Goal: Transaction & Acquisition: Purchase product/service

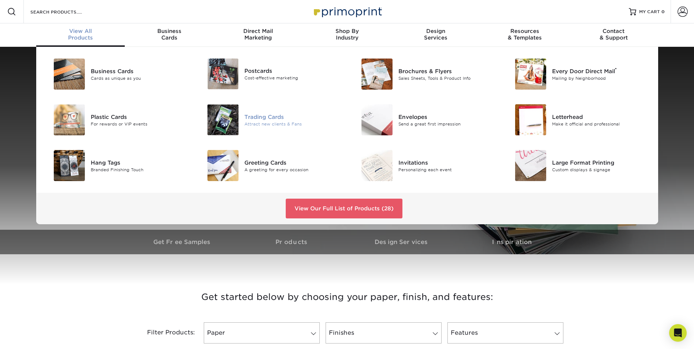
click at [256, 117] on div "Trading Cards" at bounding box center [292, 117] width 97 height 8
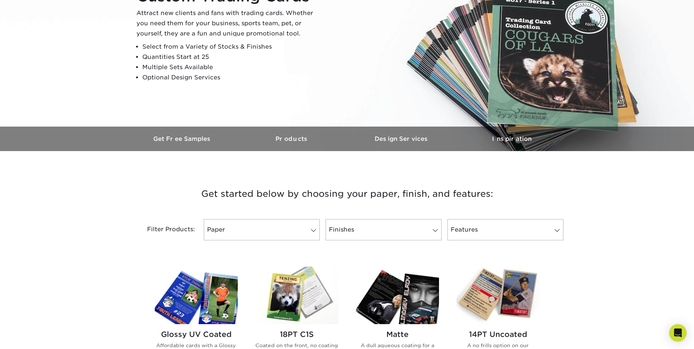
scroll to position [183, 0]
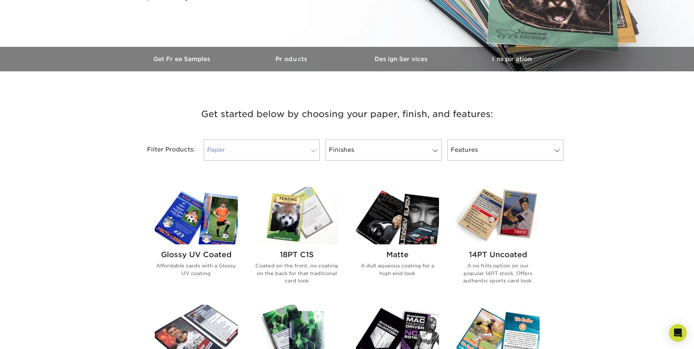
click at [285, 153] on link "Paper" at bounding box center [262, 149] width 116 height 21
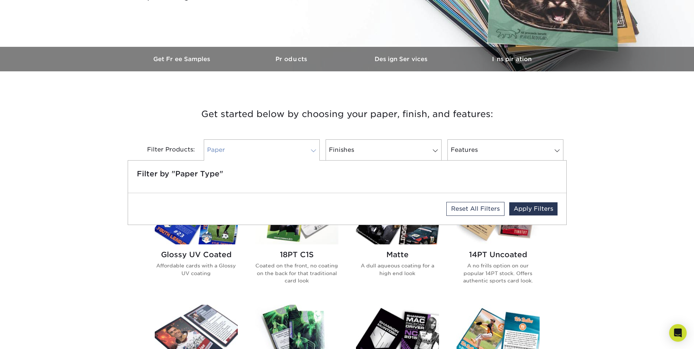
click at [285, 153] on link "Paper" at bounding box center [262, 149] width 116 height 21
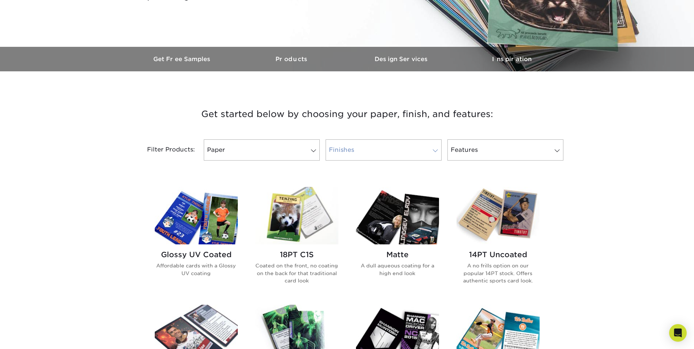
click at [370, 150] on link "Finishes" at bounding box center [384, 149] width 116 height 21
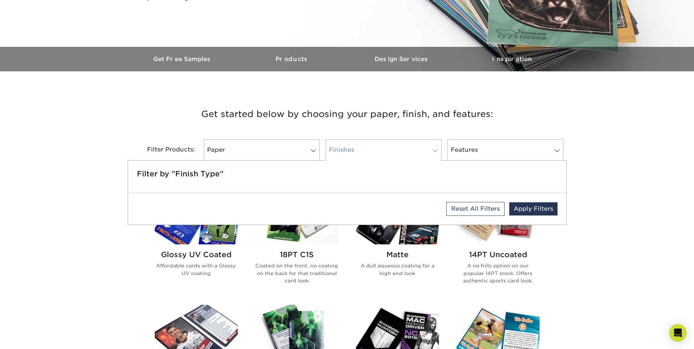
click at [370, 150] on link "Finishes" at bounding box center [384, 149] width 116 height 21
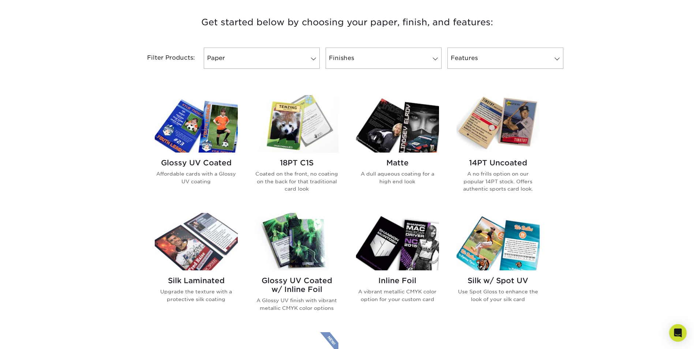
scroll to position [329, 0]
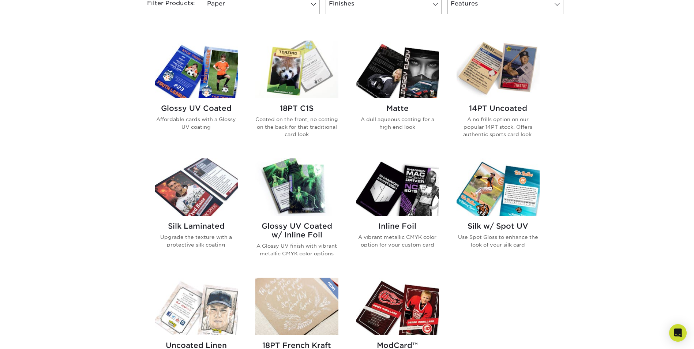
click at [291, 74] on img at bounding box center [296, 69] width 83 height 57
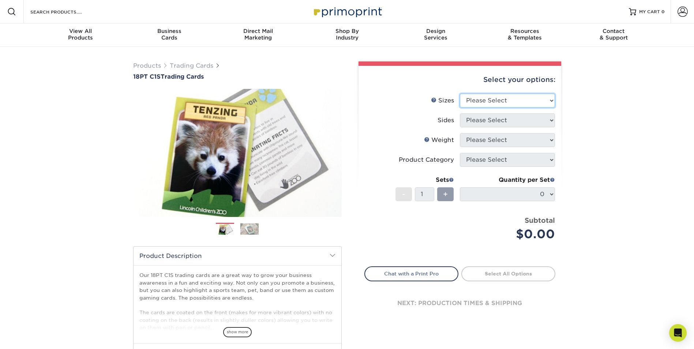
click at [537, 102] on select "Please Select 2.5" x 3.5"" at bounding box center [507, 101] width 95 height 14
select select "2.50x3.50"
click at [460, 94] on select "Please Select 2.5" x 3.5"" at bounding box center [507, 101] width 95 height 14
click at [525, 120] on select "Please Select Print Both Sides Print Front Only" at bounding box center [507, 120] width 95 height 14
select select "13abbda7-1d64-4f25-8bb2-c179b224825d"
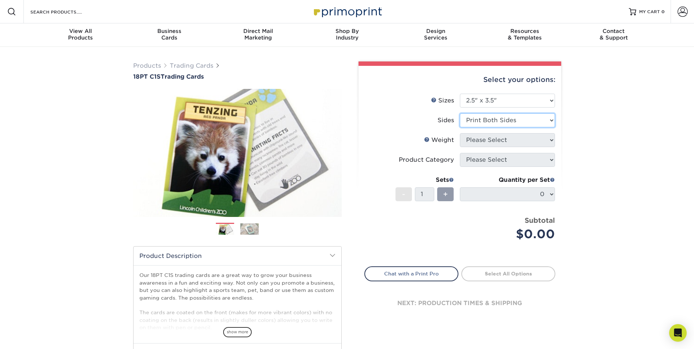
click at [460, 113] on select "Please Select Print Both Sides Print Front Only" at bounding box center [507, 120] width 95 height 14
click at [521, 139] on select "Please Select 18PT C1S" at bounding box center [507, 140] width 95 height 14
select select "18PTC1S"
click at [460, 133] on select "Please Select 18PT C1S" at bounding box center [507, 140] width 95 height 14
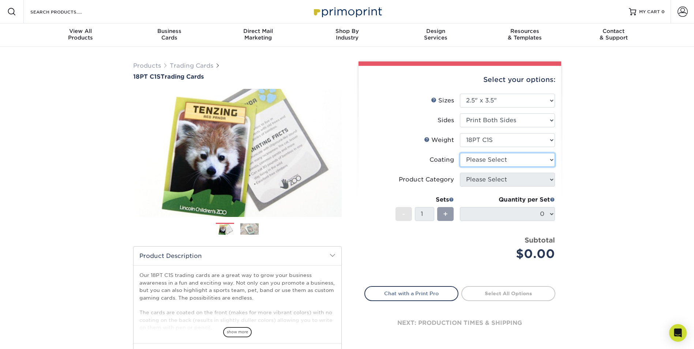
click at [517, 158] on select at bounding box center [507, 160] width 95 height 14
select select "3e7618de-abca-4bda-9f97-8b9129e913d8"
click at [460, 153] on select at bounding box center [507, 160] width 95 height 14
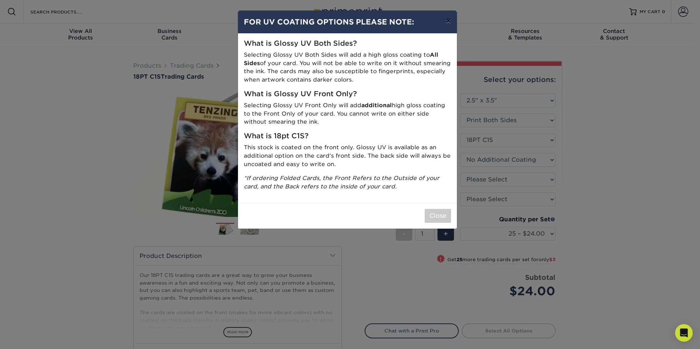
click at [447, 19] on button "×" at bounding box center [447, 21] width 17 height 20
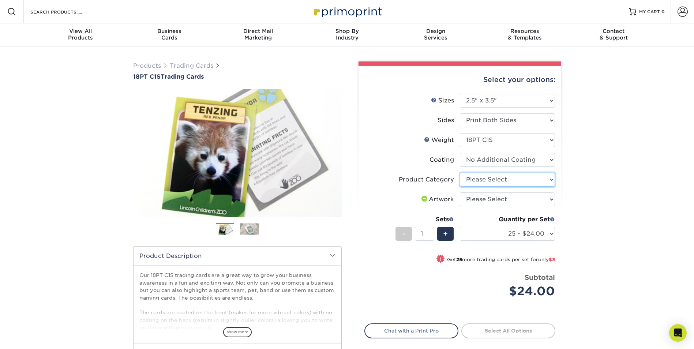
click at [530, 184] on select "Please Select Trading Cards" at bounding box center [507, 180] width 95 height 14
select select "c2f9bce9-36c2-409d-b101-c29d9d031e18"
click at [460, 173] on select "Please Select Trading Cards" at bounding box center [507, 180] width 95 height 14
click at [500, 197] on select "Please Select I will upload files I need a design - $100" at bounding box center [507, 199] width 95 height 14
select select "upload"
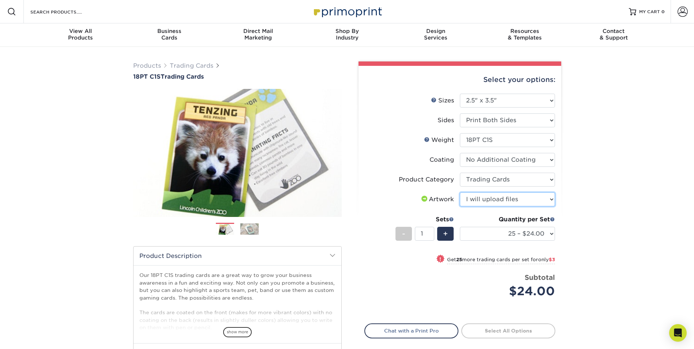
click at [460, 192] on select "Please Select I will upload files I need a design - $100" at bounding box center [507, 199] width 95 height 14
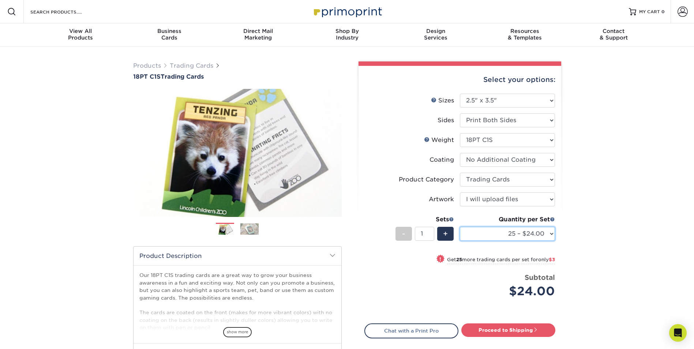
click at [541, 237] on select "25 – $24.00 50 – $27.00 75 – $35.00 100 – $39.00 250 – $45.00 500 – $55.00 1000…" at bounding box center [507, 234] width 95 height 14
select select "100 – $39.00"
click at [460, 227] on select "25 – $24.00 50 – $27.00 75 – $35.00 100 – $39.00 250 – $45.00 500 – $55.00 1000…" at bounding box center [507, 234] width 95 height 14
